Goal: Task Accomplishment & Management: Use online tool/utility

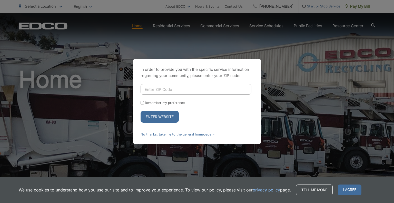
click at [172, 87] on input "Enter ZIP Code" at bounding box center [196, 89] width 111 height 11
type input "92111"
click at [164, 117] on button "Enter Website" at bounding box center [160, 117] width 38 height 12
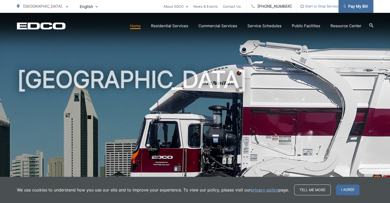
click at [361, 3] on link "Pay My Bill" at bounding box center [355, 6] width 35 height 13
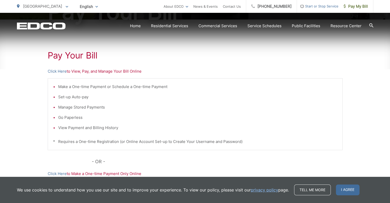
scroll to position [86, 0]
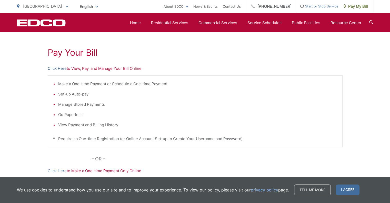
click at [59, 68] on link "Click Here" at bounding box center [57, 68] width 19 height 6
